Goal: Information Seeking & Learning: Compare options

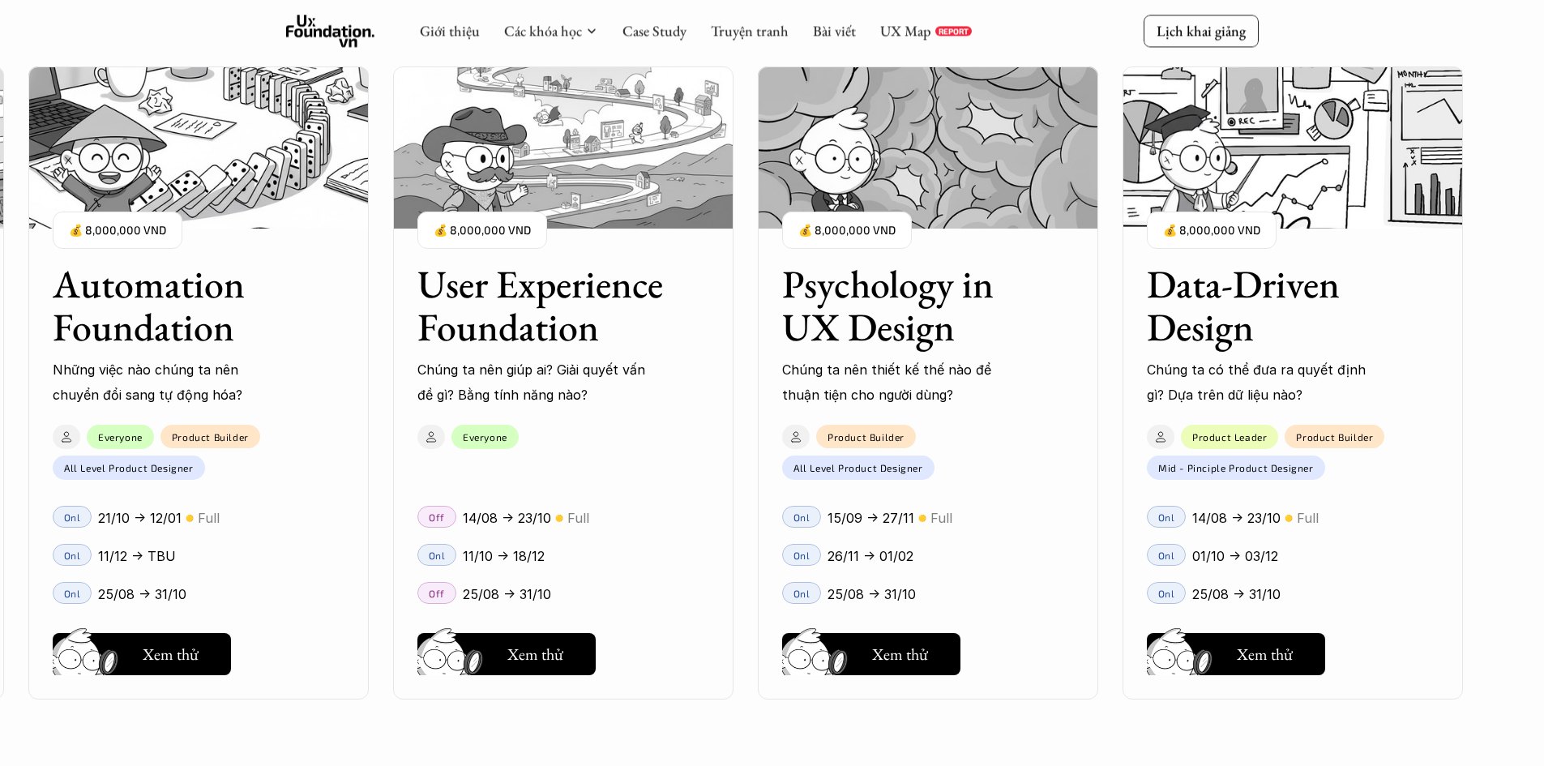
scroll to position [1946, 0]
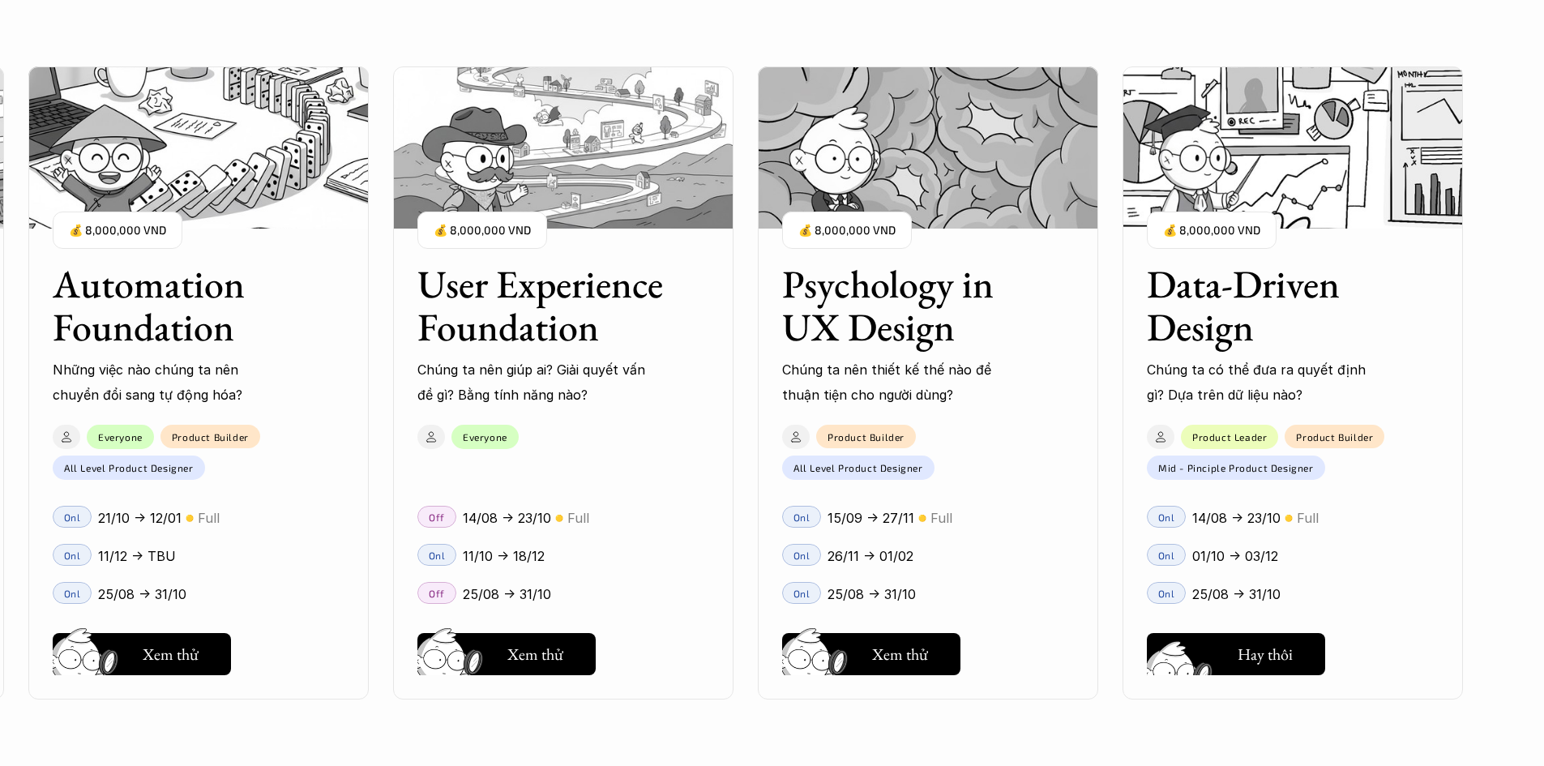
click at [1276, 639] on button "Hay thôi Xem thử" at bounding box center [1236, 654] width 178 height 42
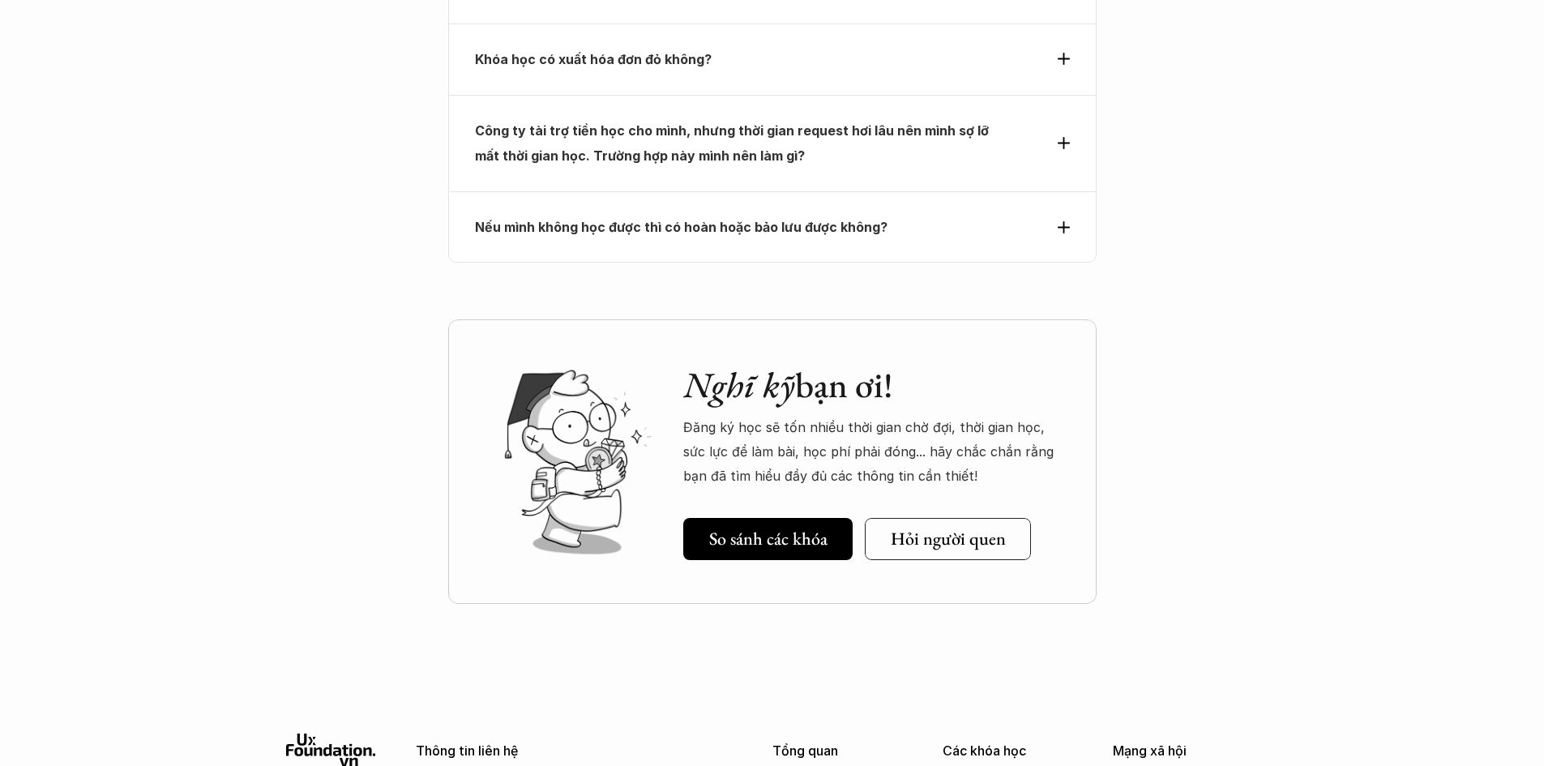
scroll to position [6405, 0]
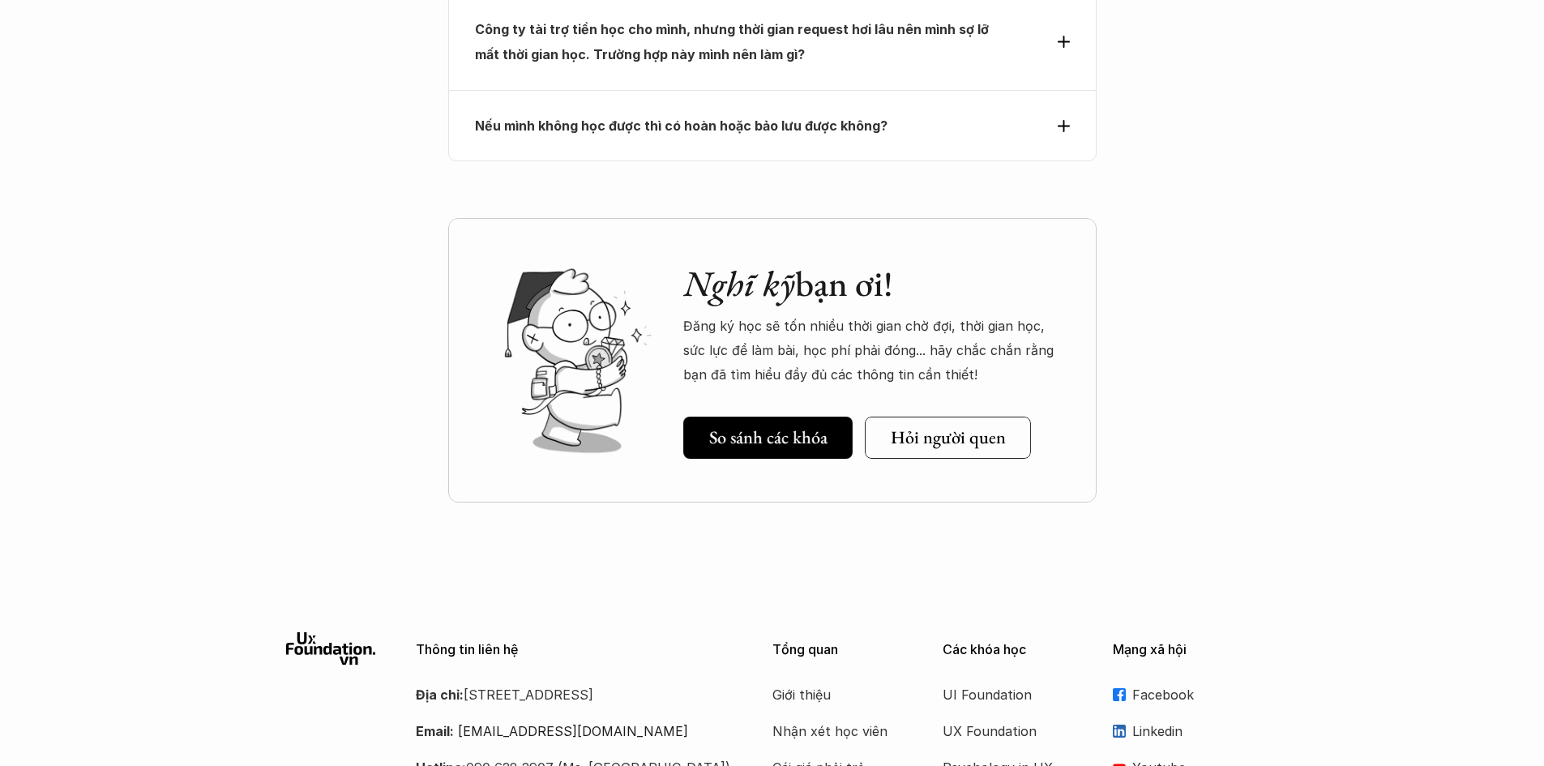
click at [771, 417] on link "So sánh các khóa" at bounding box center [767, 438] width 169 height 42
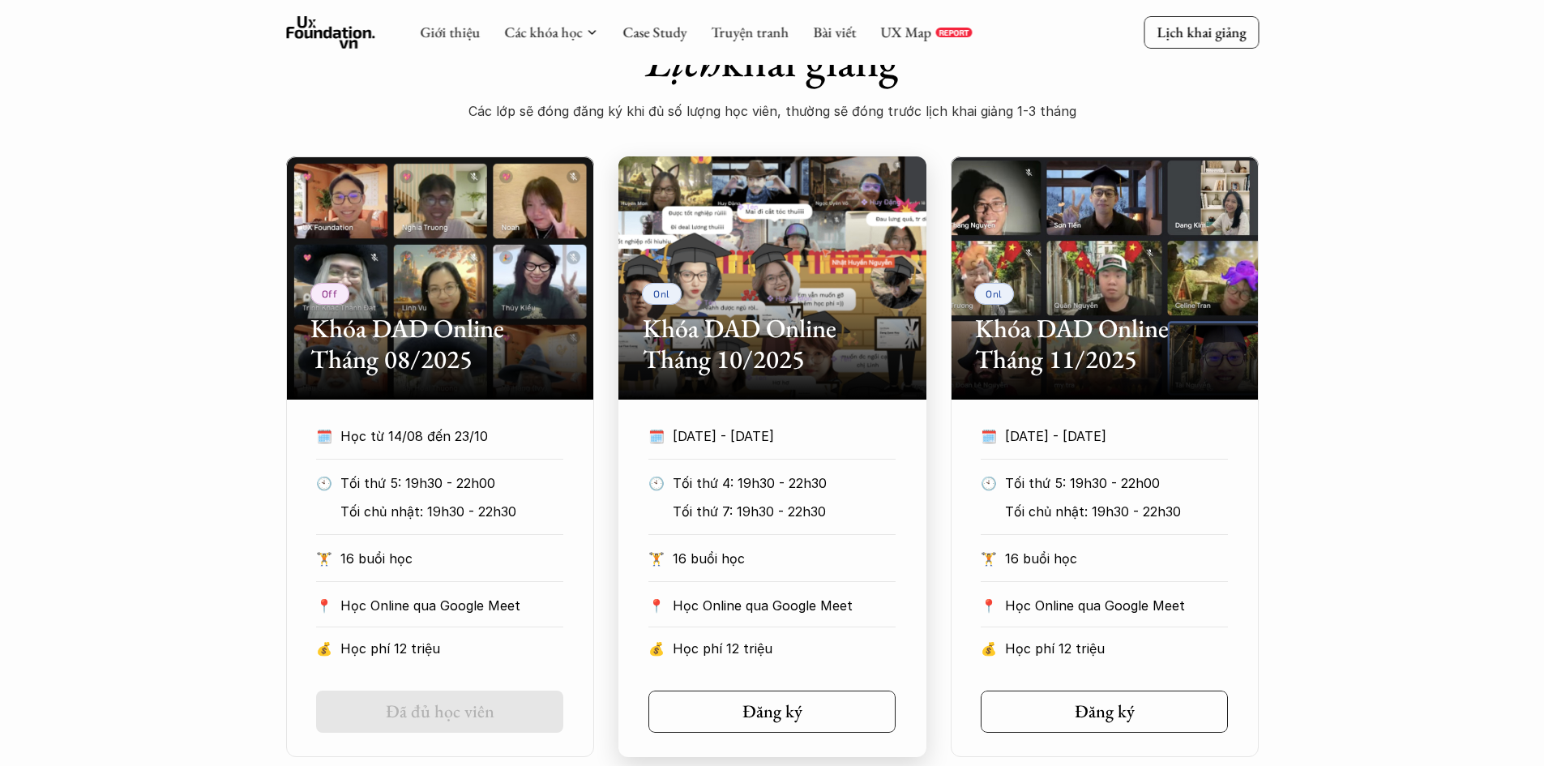
scroll to position [832, 0]
